Goal: Navigation & Orientation: Find specific page/section

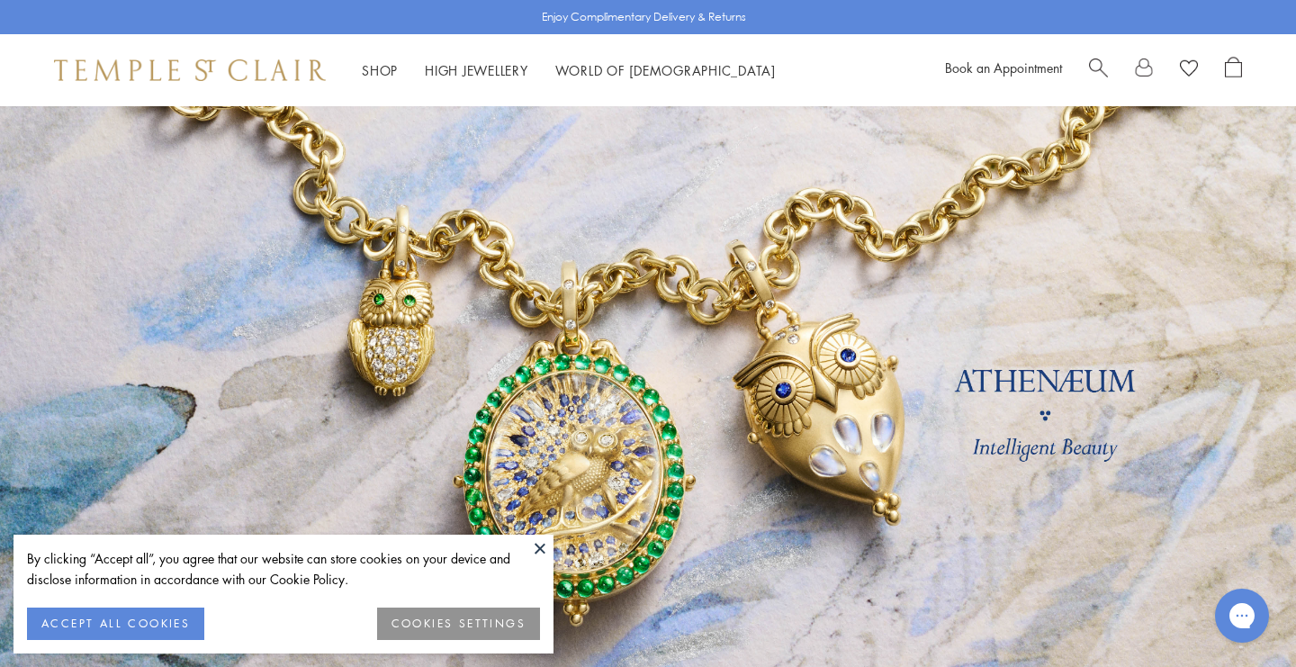
click at [533, 545] on button at bounding box center [539, 547] width 27 height 27
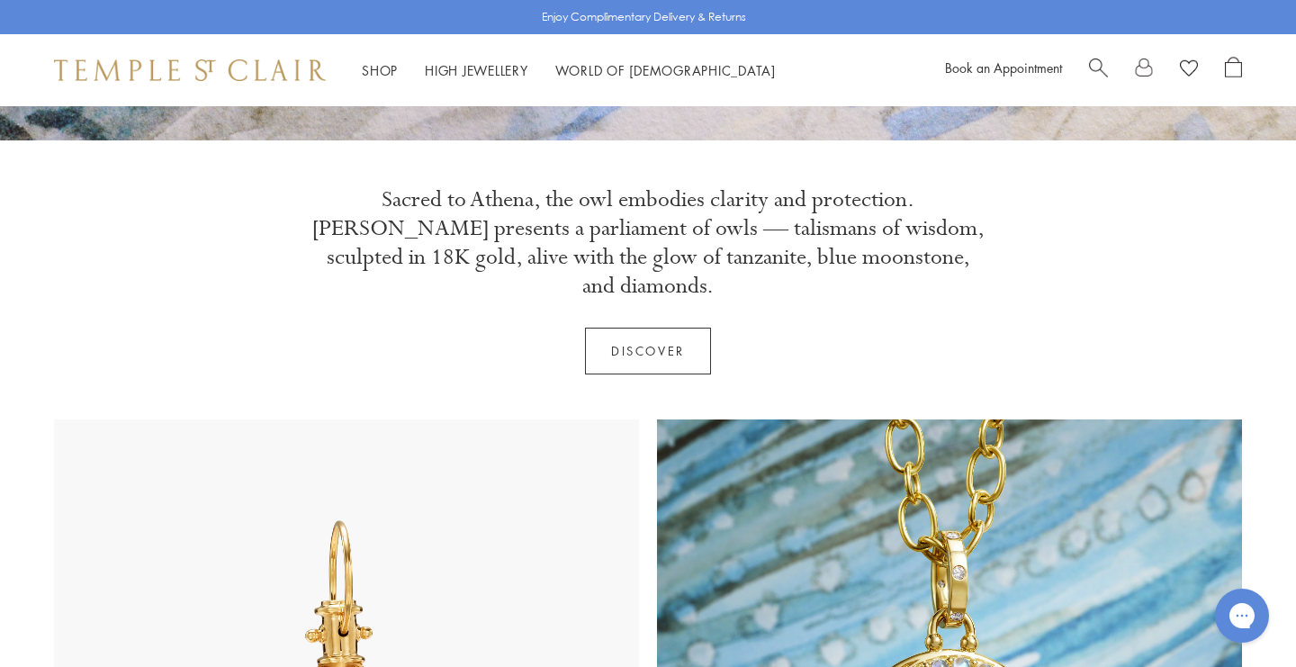
scroll to position [994, 0]
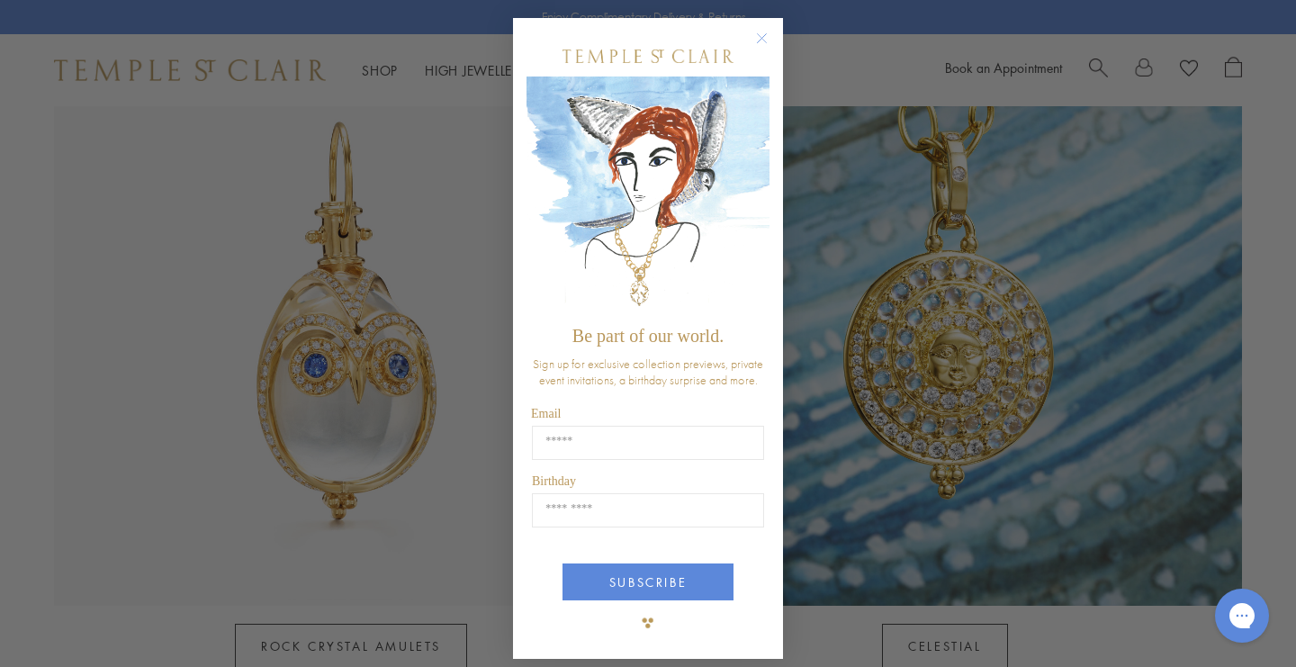
click at [757, 32] on circle "Close dialog" at bounding box center [762, 39] width 22 height 22
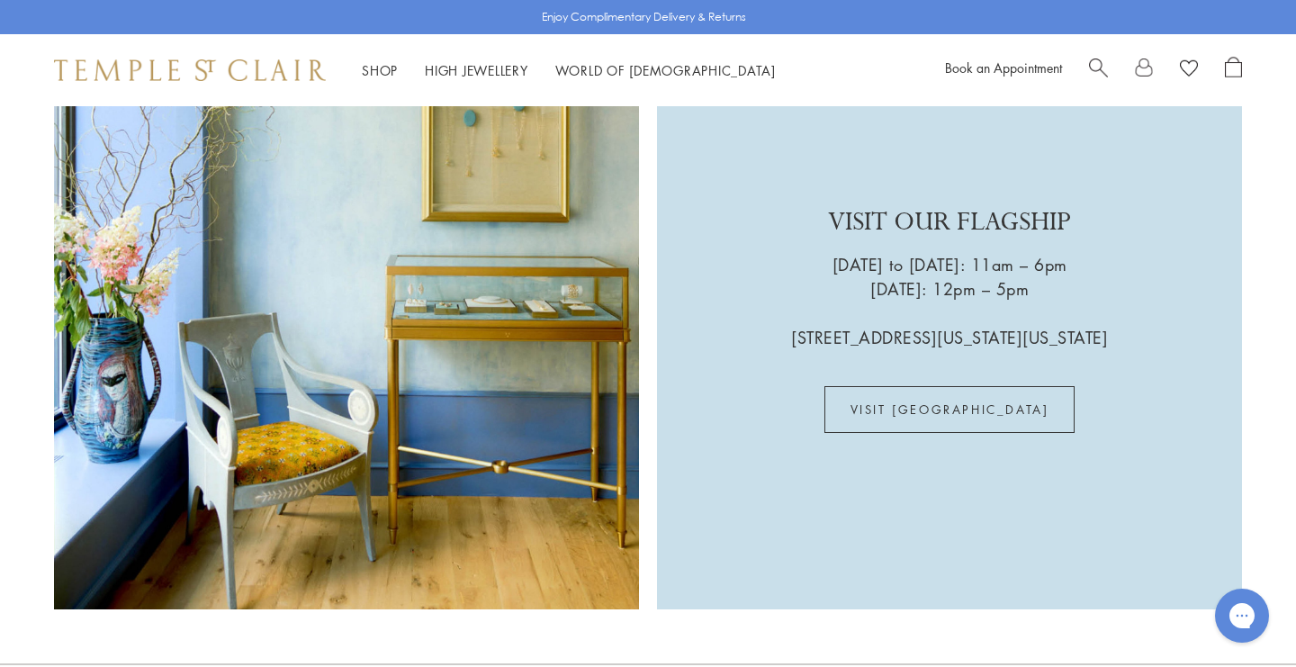
scroll to position [4293, 0]
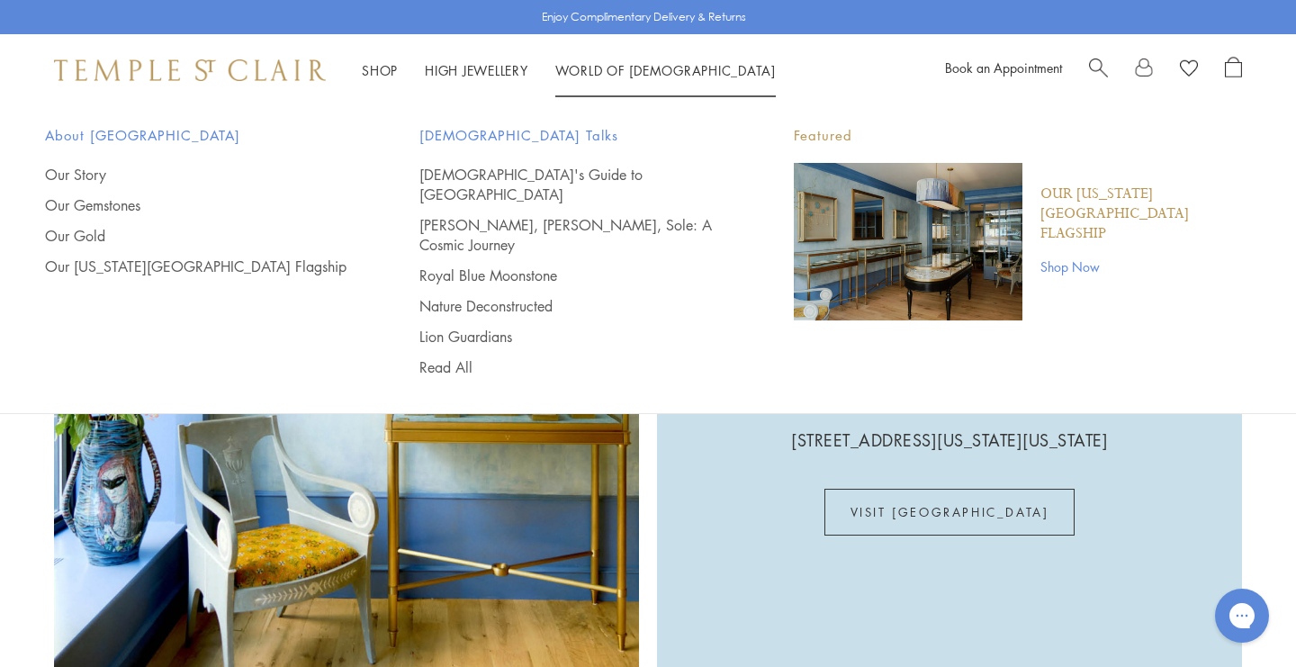
click at [639, 79] on li "World of Temple World of Temple About Temple St. Clair Our Story Our Gemstones …" at bounding box center [665, 70] width 220 height 22
click at [485, 174] on link "[DEMOGRAPHIC_DATA]'s Guide to [GEOGRAPHIC_DATA]" at bounding box center [570, 185] width 302 height 40
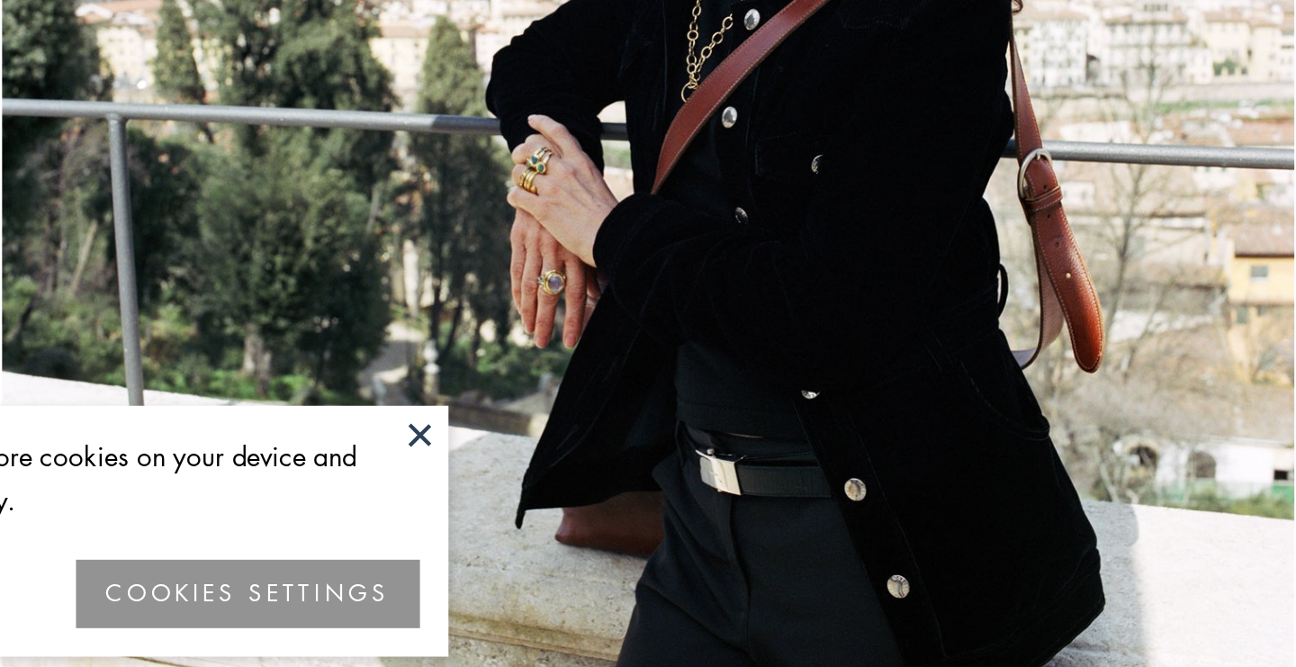
scroll to position [357, 0]
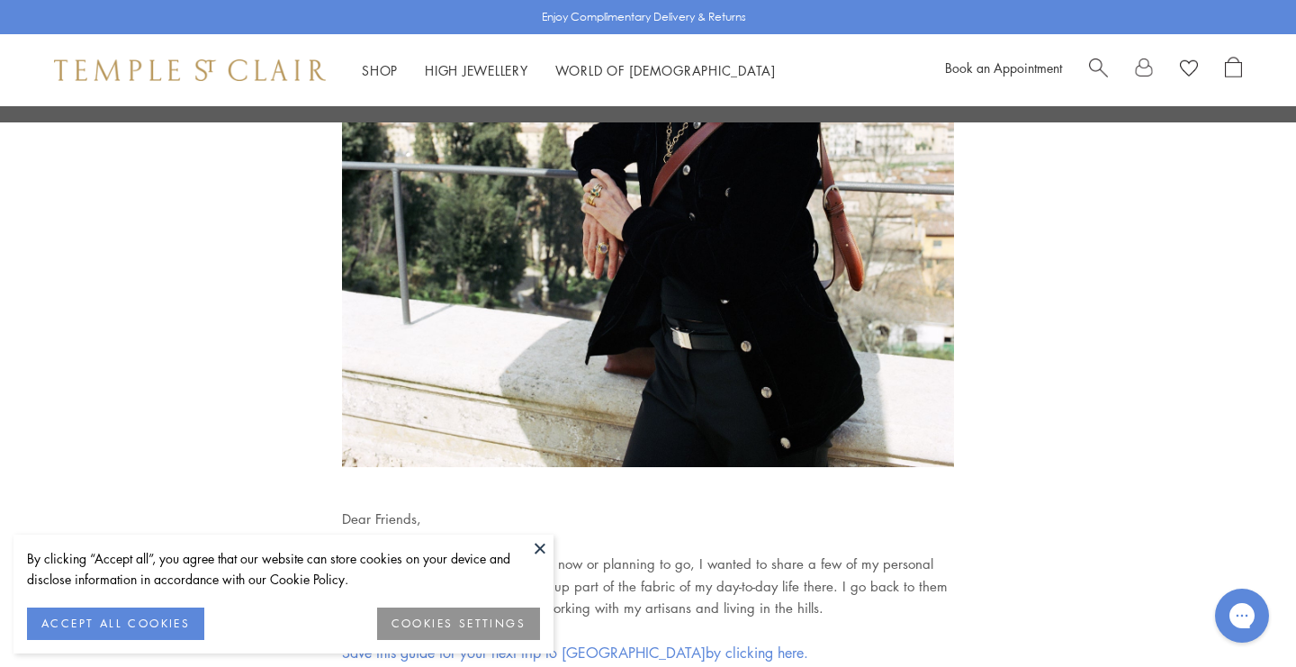
click at [536, 548] on button at bounding box center [539, 547] width 27 height 27
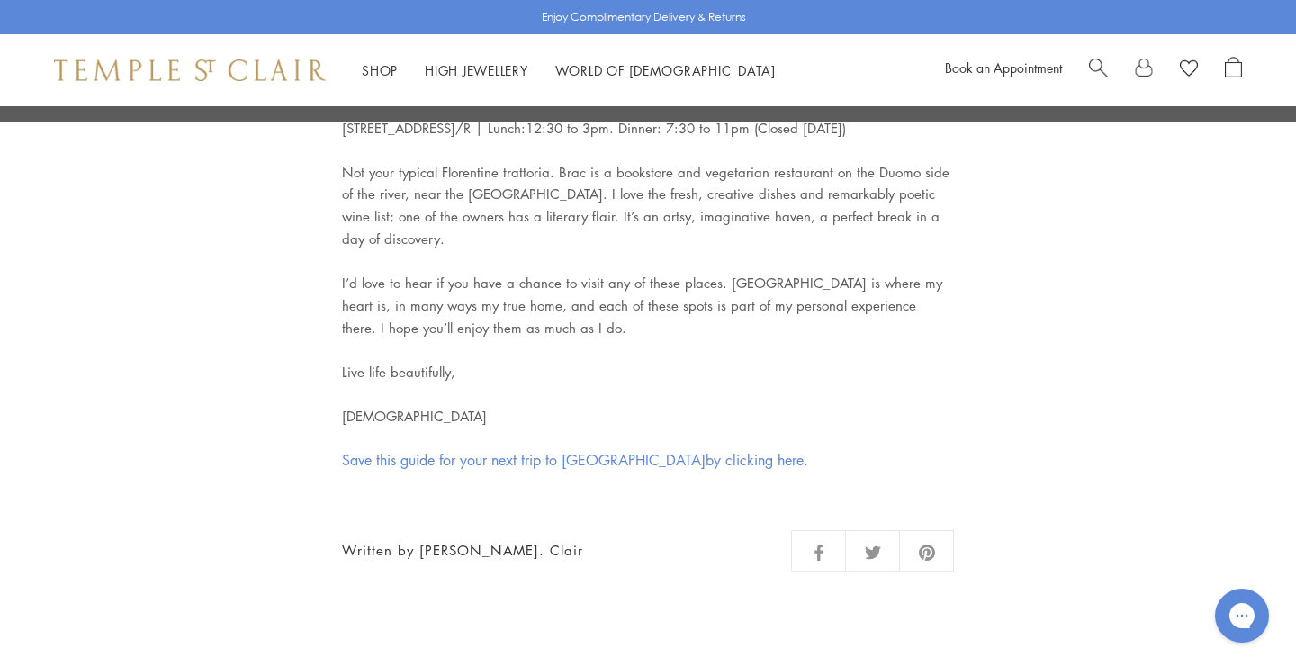
scroll to position [7354, 0]
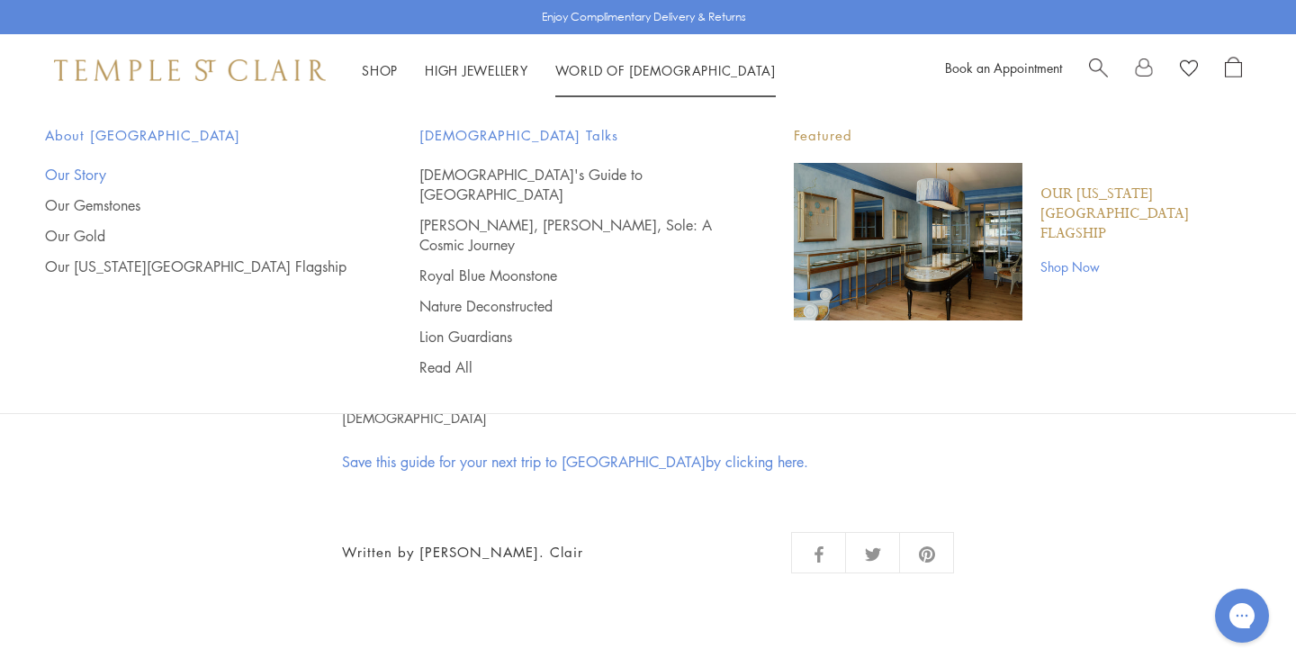
click at [84, 175] on link "Our Story" at bounding box center [196, 175] width 302 height 20
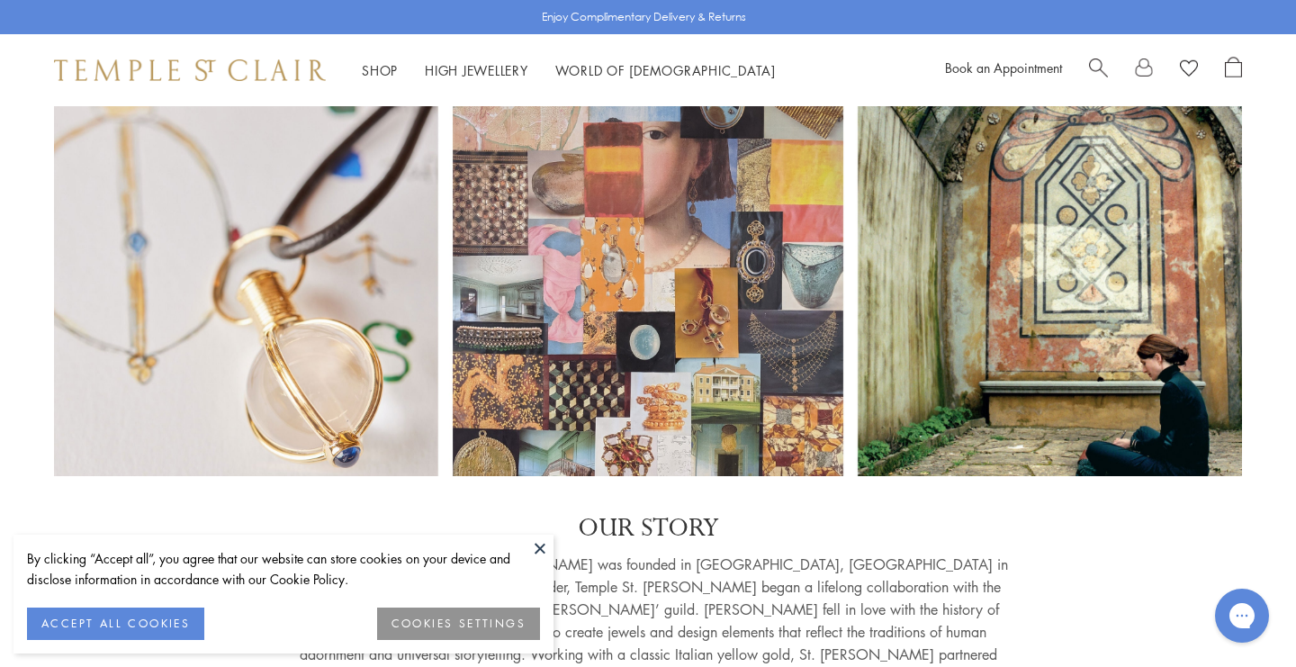
click at [178, 625] on button "ACCEPT ALL COOKIES" at bounding box center [115, 623] width 177 height 32
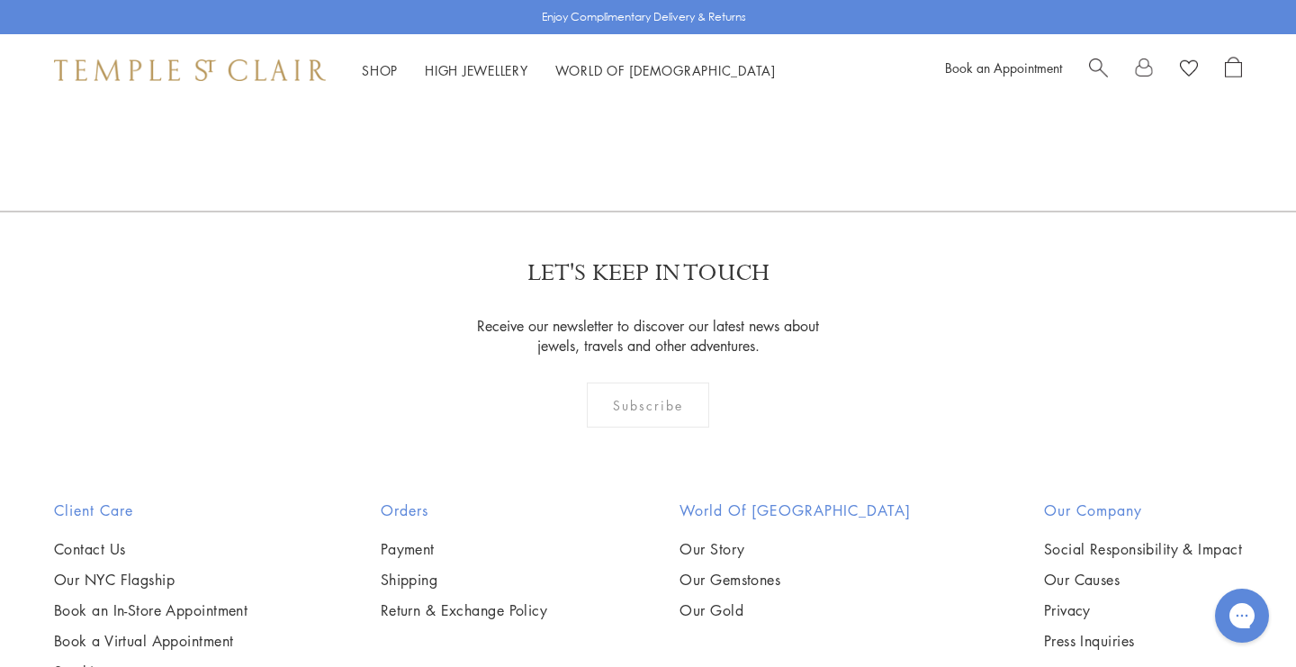
scroll to position [11536, 0]
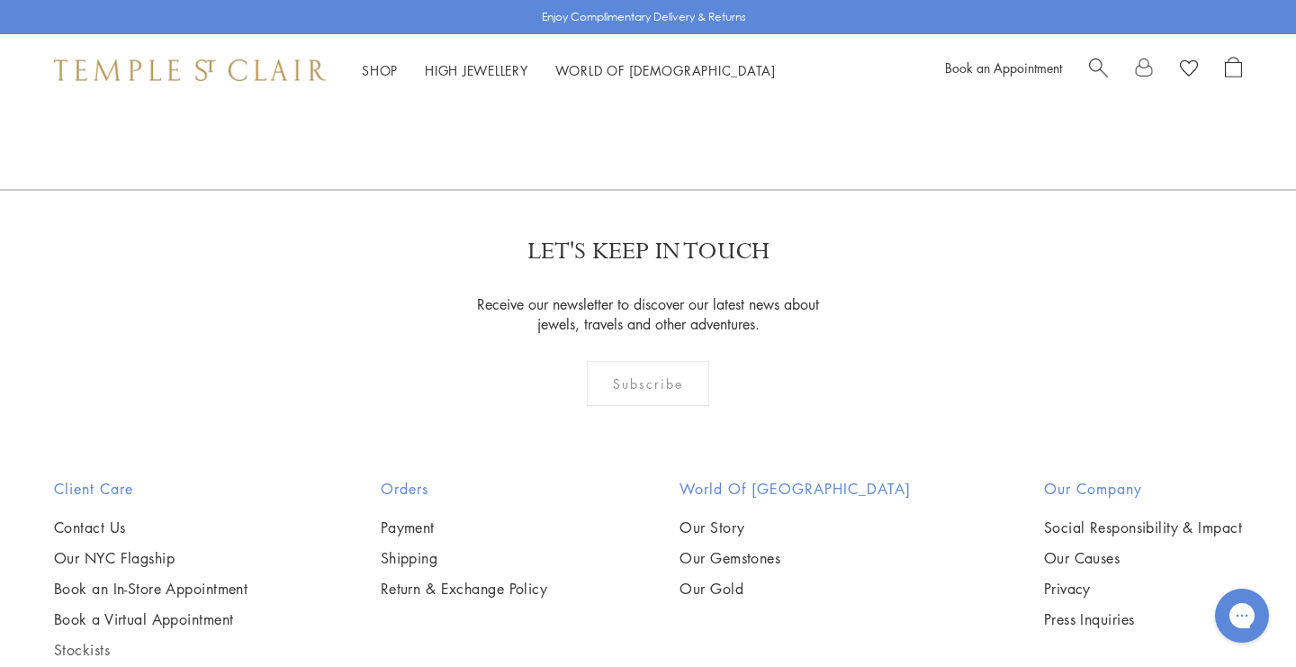
click at [90, 640] on link "Stockists" at bounding box center [150, 650] width 193 height 20
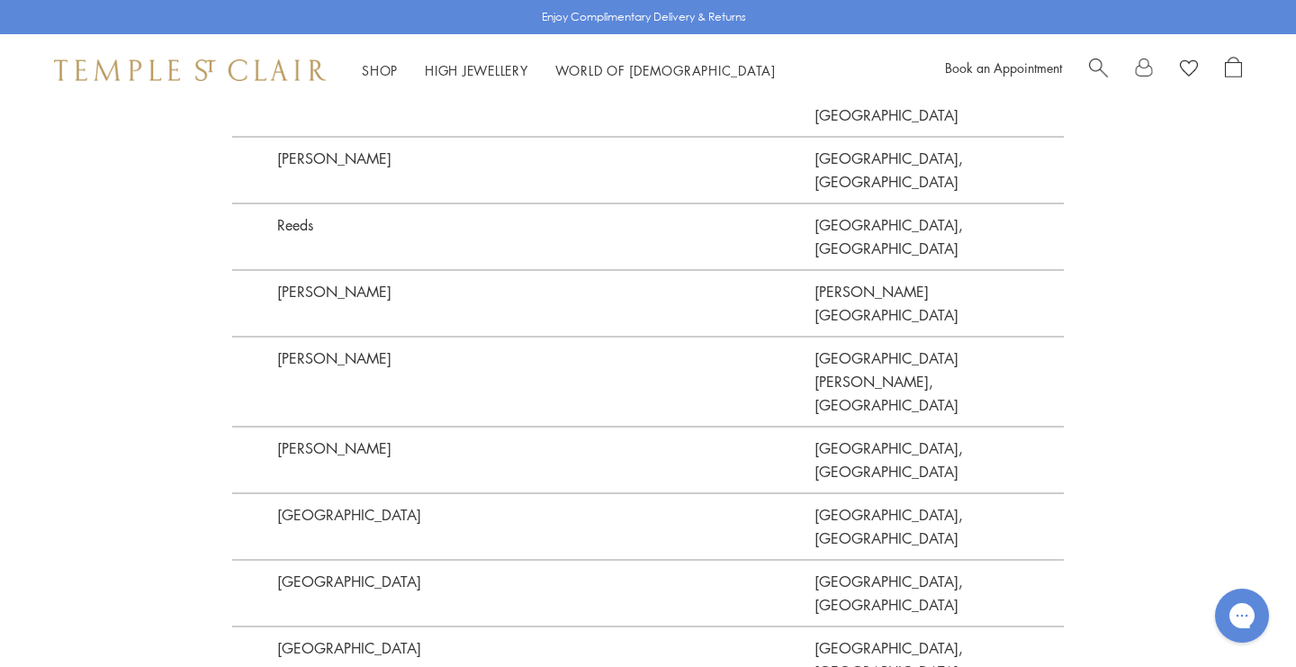
scroll to position [4629, 0]
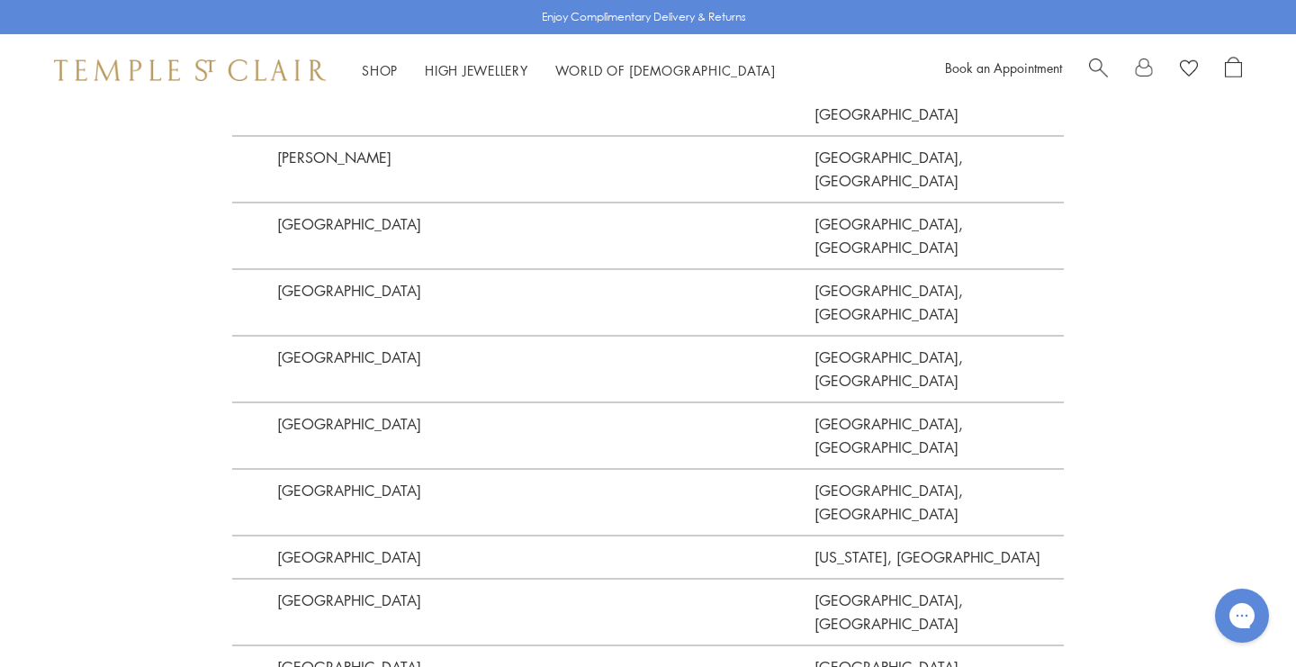
click at [361, 64] on div "Shop Shop Categories Amulets Pendants & Charms Lockets Chains & Leather Cords E…" at bounding box center [435, 70] width 762 height 22
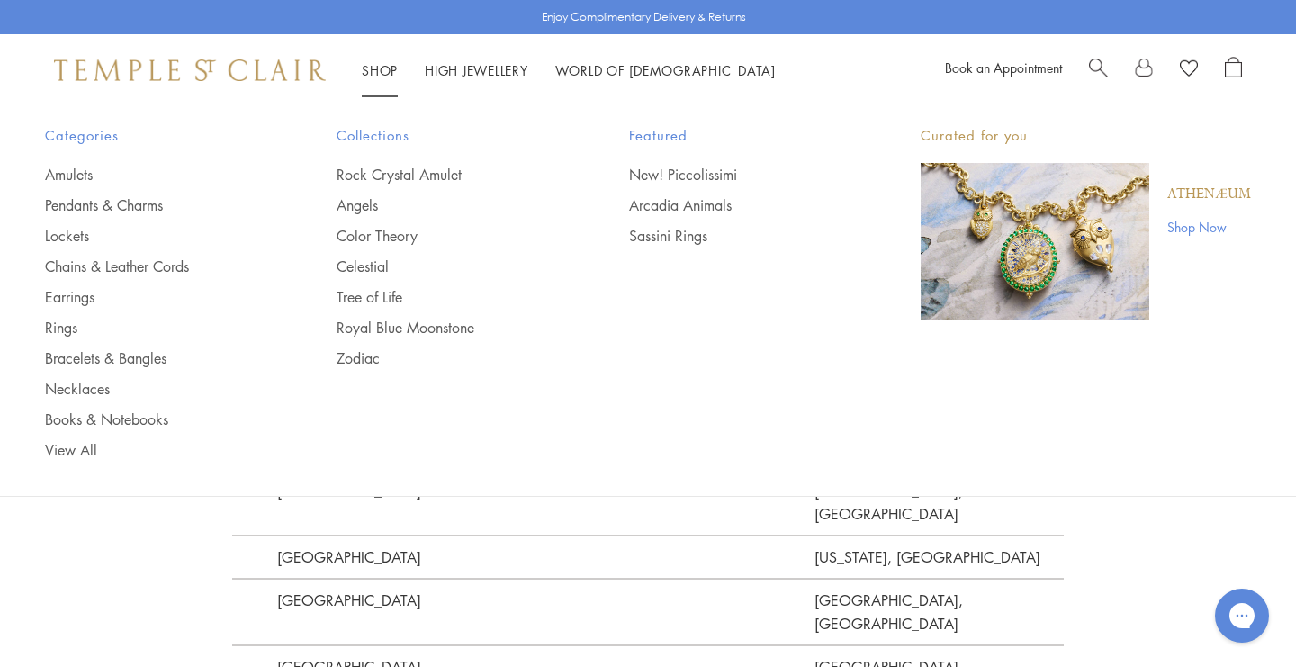
click at [375, 64] on link "Shop Shop" at bounding box center [380, 70] width 36 height 18
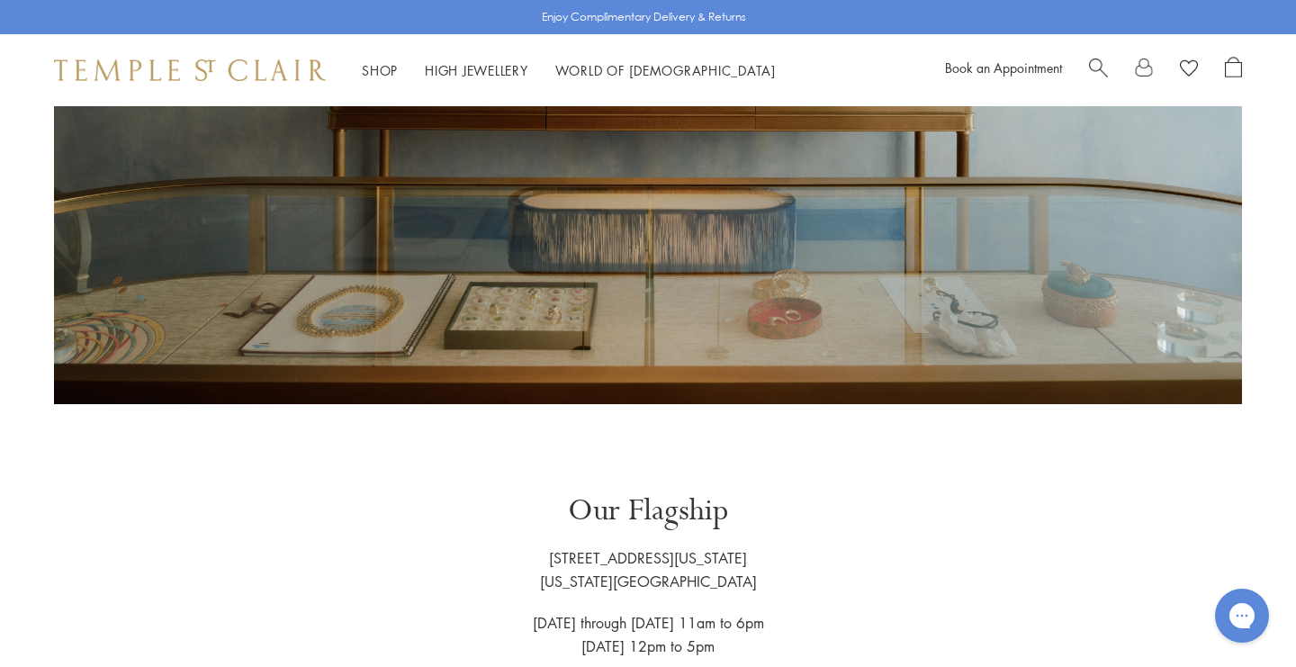
scroll to position [660, 0]
